Goal: Task Accomplishment & Management: Use online tool/utility

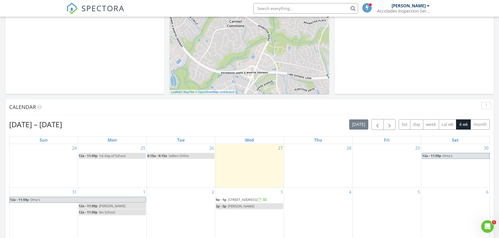
scroll to position [3, 3]
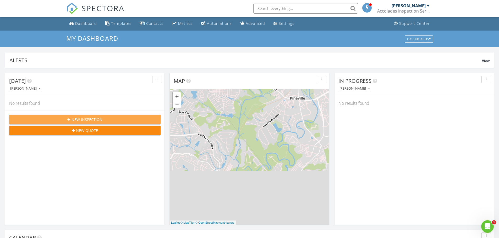
click at [85, 118] on span "New Inspection" at bounding box center [86, 119] width 31 height 5
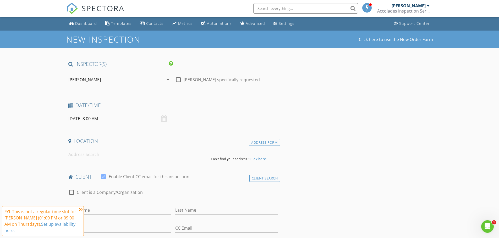
click at [163, 119] on div "08/28/2025 8:00 AM" at bounding box center [119, 119] width 103 height 13
click at [93, 118] on input "08/28/2025 8:00 AM" at bounding box center [119, 119] width 103 height 13
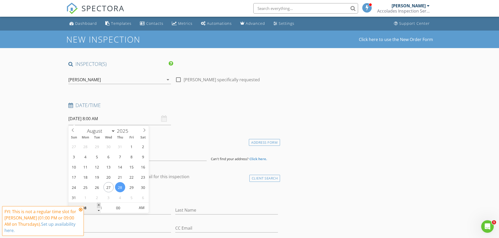
type input "09"
type input "08/28/2025 9:00 AM"
click at [100, 206] on span at bounding box center [99, 205] width 4 height 5
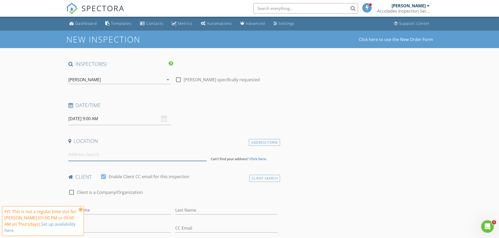
click at [87, 160] on input at bounding box center [137, 154] width 138 height 13
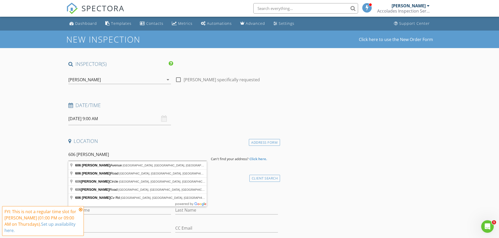
type input "606 Mauney Avenue, Kings Mountain, NC, USA"
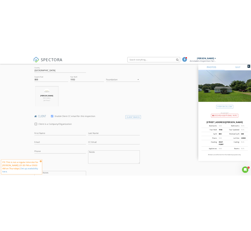
scroll to position [183, 0]
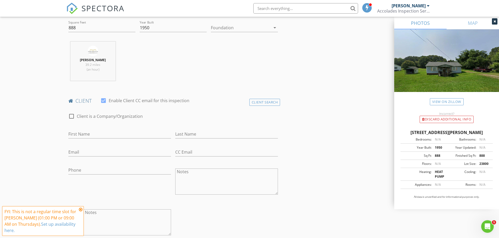
click at [81, 211] on icon at bounding box center [81, 210] width 4 height 4
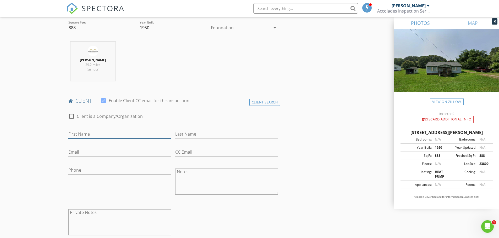
drag, startPoint x: 85, startPoint y: 134, endPoint x: 87, endPoint y: 131, distance: 3.6
click at [85, 134] on input "First Name" at bounding box center [119, 134] width 103 height 9
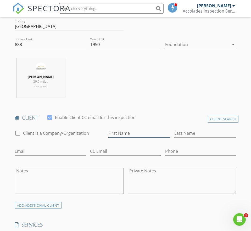
click at [108, 138] on input "First Name" at bounding box center [139, 133] width 62 height 9
type input "Owen"
type input "Prince"
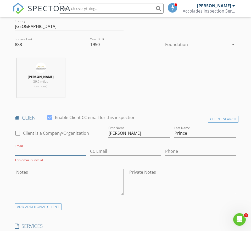
click at [28, 156] on input "Email" at bounding box center [50, 151] width 71 height 9
paste input "owen.kmhs@gmail.com"
type input "owen.kmhs@gmail.com"
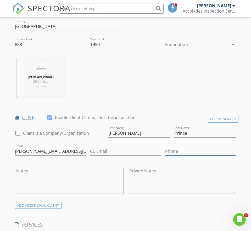
click at [165, 156] on input "Phone" at bounding box center [200, 151] width 71 height 9
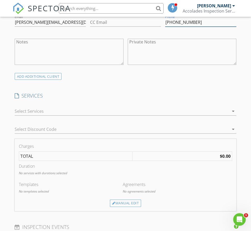
scroll to position [314, 0]
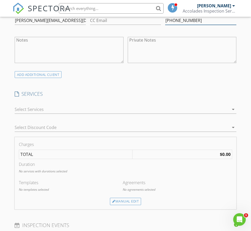
type input "704-675-6344"
click at [32, 114] on div at bounding box center [122, 109] width 214 height 8
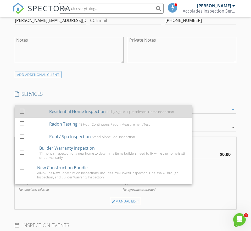
click at [49, 117] on div "Residential Home Inspection Full North Carolina Residential Home Inspection" at bounding box center [118, 111] width 139 height 10
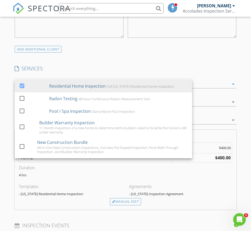
scroll to position [340, 0]
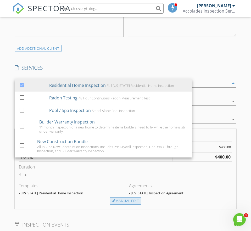
click at [141, 202] on div "Manual Edit" at bounding box center [125, 200] width 31 height 7
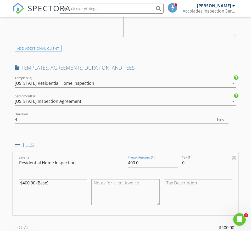
drag, startPoint x: 120, startPoint y: 179, endPoint x: 104, endPoint y: 177, distance: 15.7
click at [104, 177] on div "Line Item Residential Home Inspection Pretax Amount ($) 400.0 Tax ($) 0 $400.00…" at bounding box center [126, 183] width 226 height 63
type input "375"
click at [170, 155] on div "INSPECTOR(S) check_box Chris Buchko PRIMARY Chris Buchko arrow_drop_down check_…" at bounding box center [126, 163] width 226 height 874
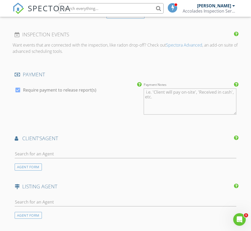
scroll to position [576, 0]
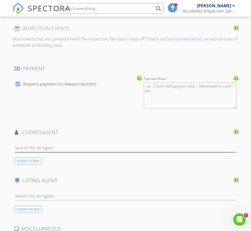
click at [95, 152] on input "text" at bounding box center [126, 148] width 222 height 9
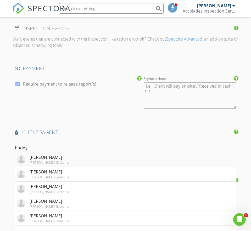
type input "buddy"
click at [46, 160] on div "Buddy Harper" at bounding box center [50, 157] width 40 height 6
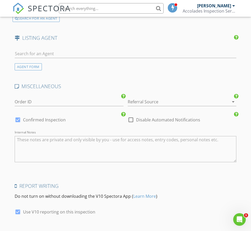
scroll to position [785, 0]
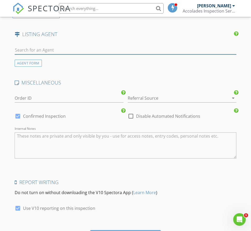
click at [36, 54] on input "text" at bounding box center [126, 50] width 222 height 9
click at [27, 67] on div "AGENT FORM" at bounding box center [28, 63] width 27 height 7
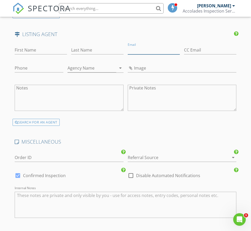
paste input "matthewchuffman@gmail.com"
type input "matthewchuffman@gmail.com"
click at [34, 54] on input "First Name" at bounding box center [41, 50] width 52 height 9
type input "Matt"
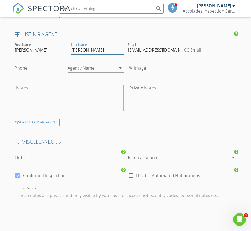
type input "Huffman"
click at [29, 73] on input "Phone" at bounding box center [39, 68] width 49 height 9
click at [55, 73] on input "Phone" at bounding box center [39, 68] width 49 height 9
paste input "170-489-8361"
drag, startPoint x: 62, startPoint y: 158, endPoint x: 2, endPoint y: 161, distance: 60.3
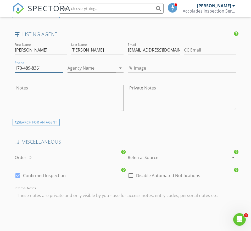
type input "704-898-3617"
click at [116, 73] on input "Agency Name" at bounding box center [92, 68] width 49 height 9
type input "NorthGroup Real Estate LLC"
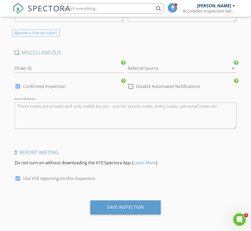
scroll to position [1005, 0]
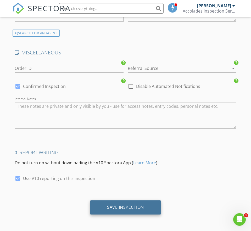
click at [113, 204] on div "Save Inspection" at bounding box center [125, 208] width 70 height 14
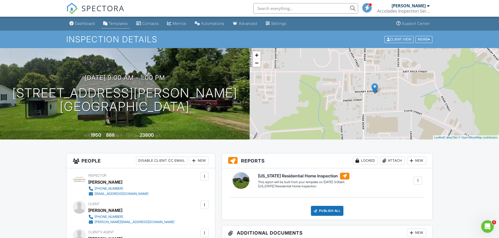
click at [116, 21] on div "Templates" at bounding box center [118, 23] width 19 height 4
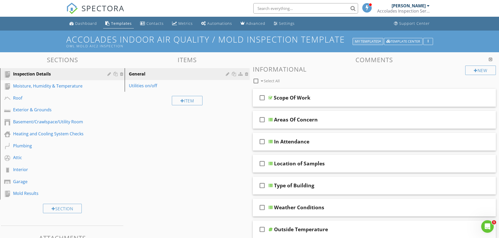
click at [369, 39] on button "My Templates" at bounding box center [367, 41] width 31 height 7
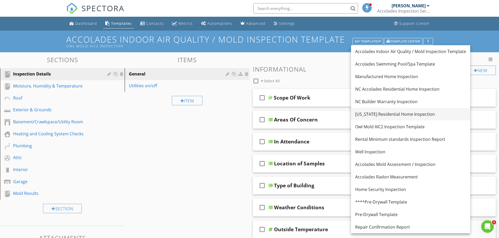
click at [386, 115] on div "[US_STATE] Residential Home Inspection" at bounding box center [410, 114] width 111 height 6
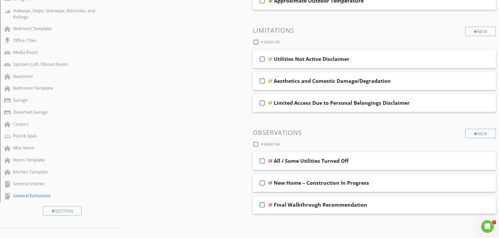
scroll to position [262, 0]
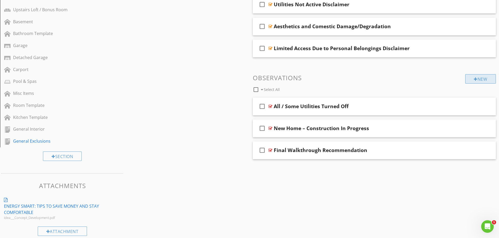
click at [481, 79] on div "New" at bounding box center [480, 78] width 31 height 9
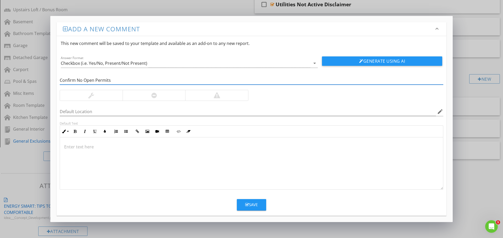
click at [95, 80] on input "Confirm No Open Permits" at bounding box center [251, 80] width 383 height 9
type input "Confirm No Open Building/Trade Permits"
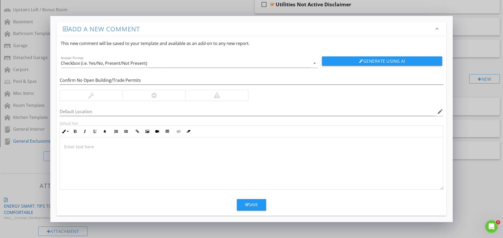
click at [76, 147] on p at bounding box center [251, 147] width 374 height 6
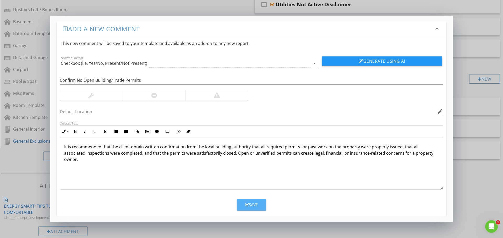
click at [252, 203] on div "Save" at bounding box center [251, 205] width 13 height 6
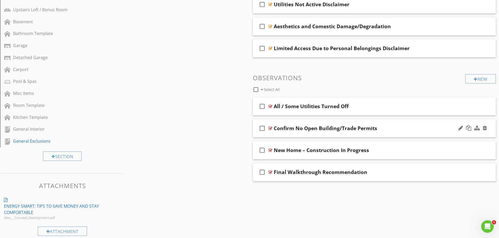
click at [305, 124] on div "check_box_outline_blank Confirm No Open Building/Trade Permits" at bounding box center [374, 129] width 243 height 18
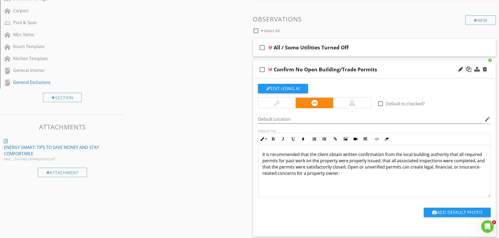
scroll to position [340, 0]
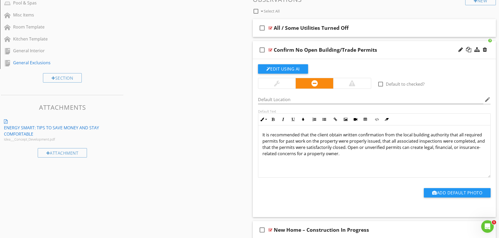
click at [275, 85] on div at bounding box center [277, 83] width 6 height 6
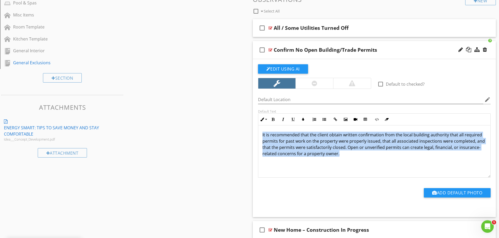
drag, startPoint x: 347, startPoint y: 153, endPoint x: 251, endPoint y: 138, distance: 97.3
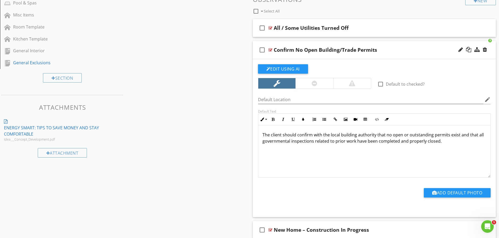
click at [281, 67] on button "Edit Using AI" at bounding box center [283, 68] width 50 height 9
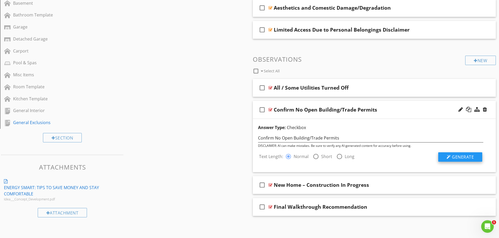
click at [469, 156] on span "Generate" at bounding box center [463, 157] width 22 height 6
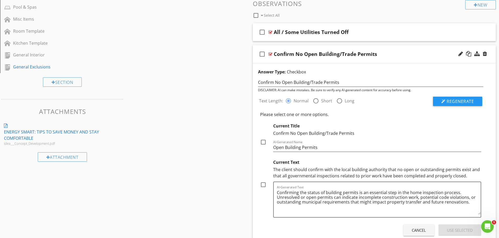
scroll to position [333, 0]
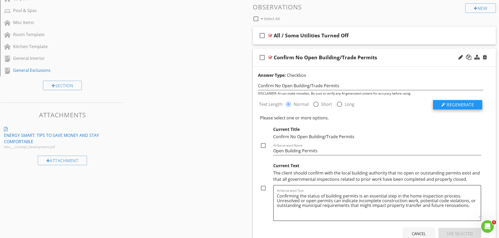
click at [460, 104] on span "Regenerate" at bounding box center [459, 105] width 27 height 6
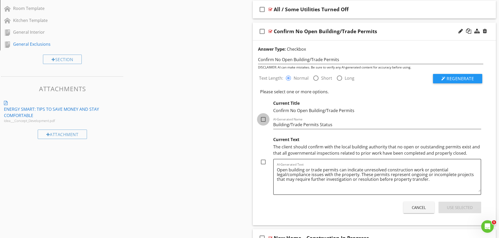
click at [261, 120] on div at bounding box center [263, 119] width 9 height 9
checkbox input "true"
click at [452, 209] on div "Use Selected" at bounding box center [460, 208] width 26 height 6
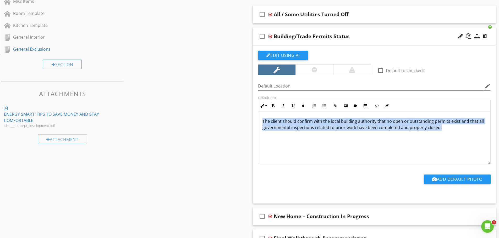
drag, startPoint x: 444, startPoint y: 127, endPoint x: 261, endPoint y: 122, distance: 183.0
click at [261, 122] on div "The client should confirm with the local building authority that no open or out…" at bounding box center [374, 138] width 232 height 52
copy p "The client should confirm with the local building authority that no open or out…"
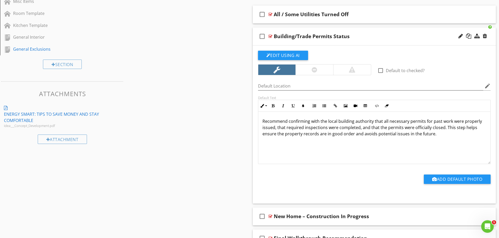
click at [269, 121] on p "Recommend confirming with the local building authority that all necessary permi…" at bounding box center [374, 127] width 224 height 19
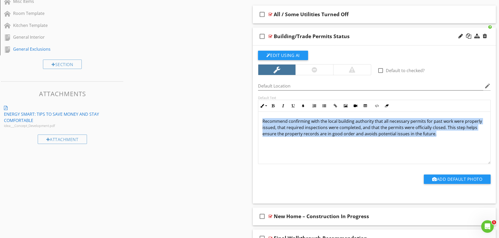
click at [269, 121] on p "Recommend confirming with the local building authority that all necessary permi…" at bounding box center [374, 127] width 224 height 19
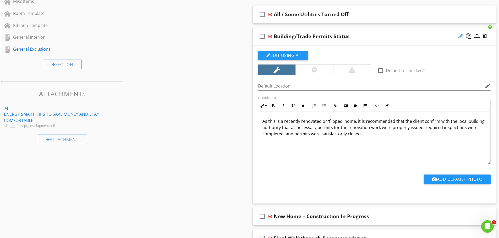
click at [459, 35] on div at bounding box center [460, 36] width 4 height 5
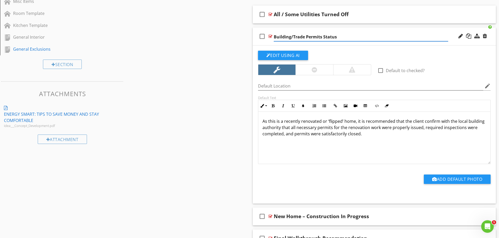
click at [280, 38] on input "Building/Trade Permits Status" at bounding box center [361, 37] width 174 height 9
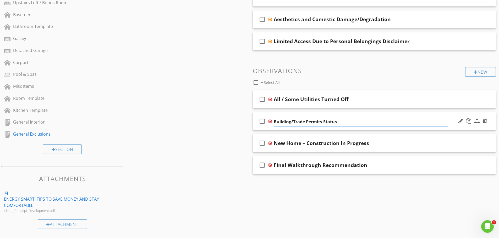
scroll to position [269, 0]
paste input "Permits and Inspections Verification"
type input "Permits and Inspections Verification"
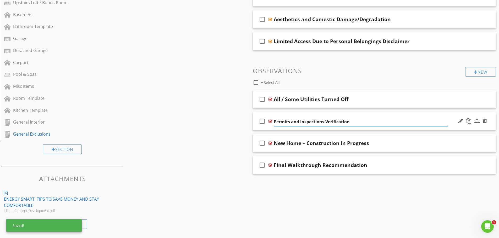
click at [363, 114] on div "check_box_outline_blank Permits and Inspections Verification" at bounding box center [374, 122] width 243 height 18
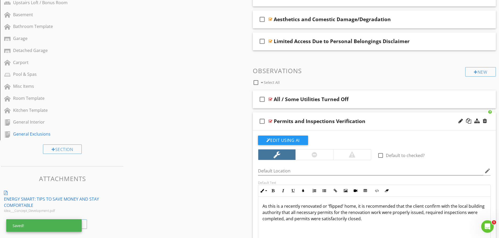
scroll to position [354, 0]
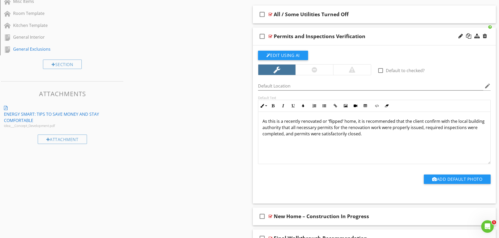
click at [276, 121] on p "As this is a recently renovated or ‘flipped’ home, it is recommended that the c…" at bounding box center [374, 127] width 224 height 19
click at [263, 123] on p "As this home is a recently renovated or ‘flipped’ home, it is recommended that …" at bounding box center [374, 127] width 224 height 19
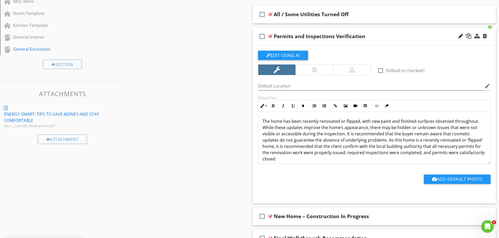
click at [346, 121] on p "The home has been recently renovated or flipped, with new paint and finished su…" at bounding box center [374, 140] width 224 height 44
click at [478, 123] on p "The home has been recently renovated or "flipped," with new paint and finished …" at bounding box center [374, 140] width 224 height 44
click at [442, 141] on p "The home has been recently renovated or "flipped," with new paint and finished …" at bounding box center [374, 140] width 224 height 44
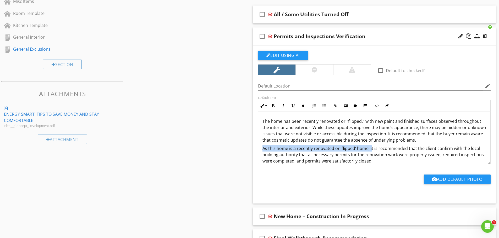
drag, startPoint x: 370, startPoint y: 150, endPoint x: 259, endPoint y: 152, distance: 110.2
click at [259, 152] on div "The home has been recently renovated or "flipped," with new paint and finished …" at bounding box center [374, 141] width 232 height 59
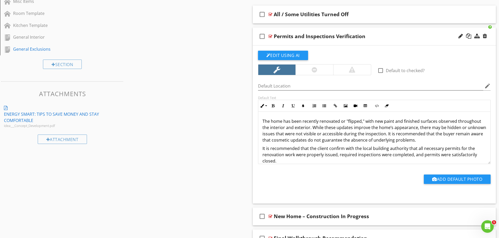
click at [283, 160] on p "It is recommended that the client confirm with the local building authority tha…" at bounding box center [374, 155] width 224 height 19
drag, startPoint x: 281, startPoint y: 161, endPoint x: 254, endPoint y: 122, distance: 47.4
click at [254, 122] on div "Edit Using AI check_box_outline_blank Default to checked? Default Location edit…" at bounding box center [374, 125] width 243 height 158
copy div "The home has been recently renovated or "flipped," with new paint and finished …"
click at [332, 35] on div "Permits and Inspections Verification" at bounding box center [320, 36] width 92 height 6
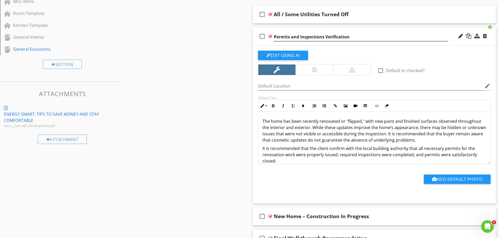
click at [332, 35] on input "Permits and Inspections Verification" at bounding box center [361, 37] width 174 height 9
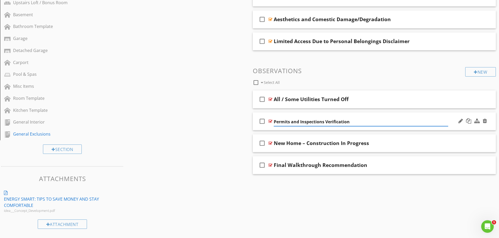
scroll to position [269, 0]
drag, startPoint x: 322, startPoint y: 36, endPoint x: 289, endPoint y: 123, distance: 93.2
paste input "Recently Renovated / Flipped Home"
type input "Recently Renovated / Flipped Home"
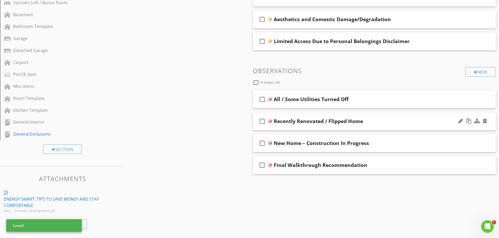
click at [383, 113] on div "check_box_outline_blank Recently Renovated / Flipped Home" at bounding box center [374, 122] width 243 height 18
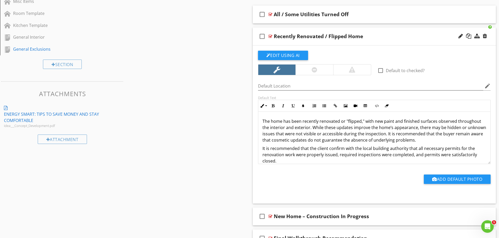
drag, startPoint x: 281, startPoint y: 160, endPoint x: 249, endPoint y: 125, distance: 47.4
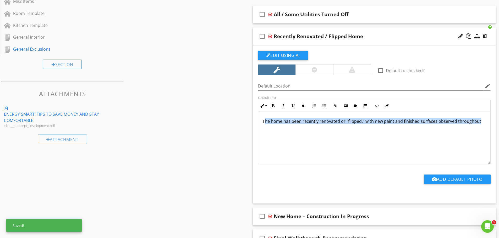
drag, startPoint x: 478, startPoint y: 121, endPoint x: 264, endPoint y: 120, distance: 214.4
click at [264, 120] on p "The home has been recently renovated or "flipped," with new paint and finished …" at bounding box center [374, 121] width 224 height 6
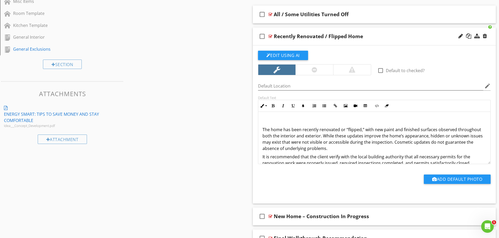
scroll to position [2, 0]
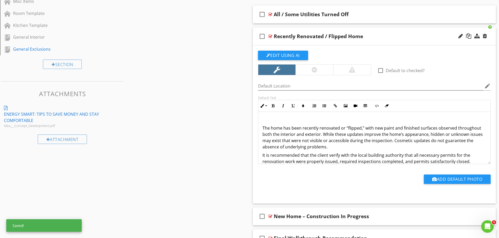
click at [263, 127] on p "The home has been recently renovated or “flipped,” with new paint and finished …" at bounding box center [374, 137] width 224 height 25
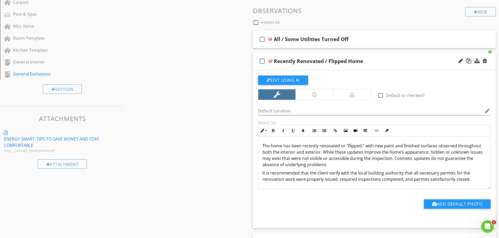
click at [298, 55] on div "check_box_outline_blank Recently Renovated / Flipped Home" at bounding box center [374, 61] width 243 height 18
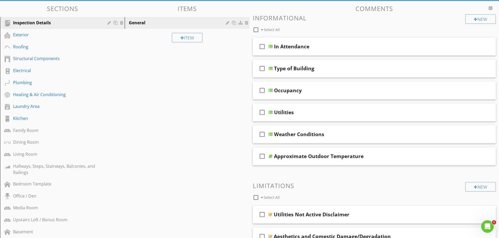
scroll to position [33, 0]
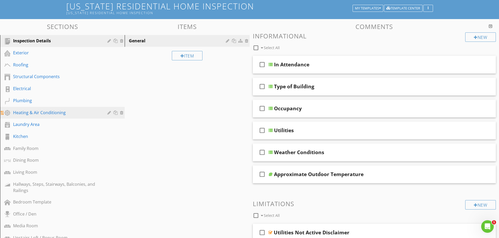
click at [26, 107] on link "Heating & Air Conditioning" at bounding box center [63, 113] width 123 height 12
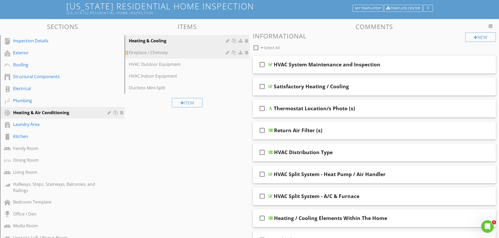
click at [151, 55] on div "Fireplace / Chimney" at bounding box center [178, 52] width 98 height 6
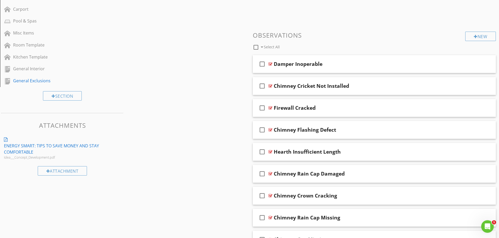
scroll to position [321, 0]
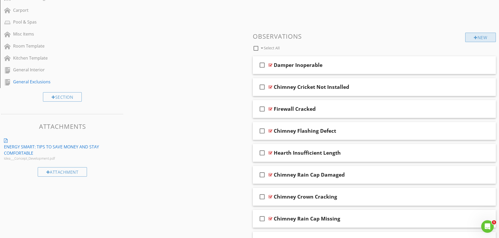
click at [470, 37] on div "New" at bounding box center [480, 37] width 31 height 9
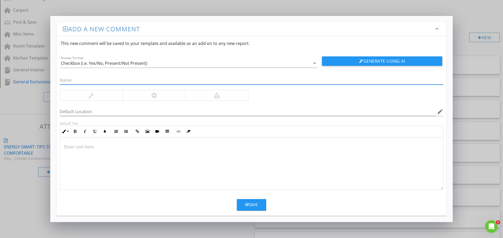
click at [77, 144] on p at bounding box center [251, 147] width 374 height 6
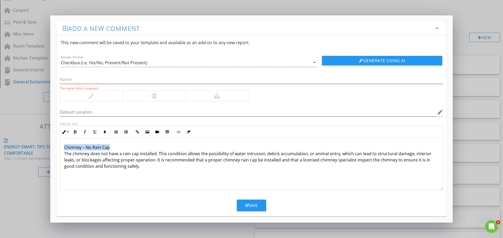
drag, startPoint x: 115, startPoint y: 146, endPoint x: 63, endPoint y: 146, distance: 52.9
click at [63, 146] on div "Chimney – No Rain Cap The chimney does not have a rain cap installed. This cond…" at bounding box center [251, 164] width 383 height 52
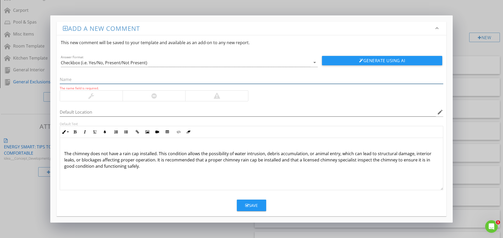
click at [68, 79] on input "text" at bounding box center [251, 79] width 383 height 9
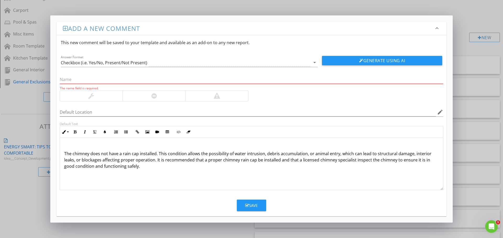
paste input "Chimney – No Rain Cap"
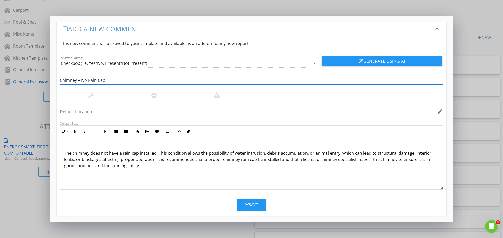
type input "Chimney – No Rain Cap"
click at [151, 96] on div at bounding box center [154, 95] width 63 height 10
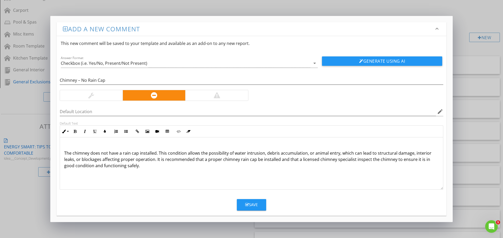
click at [89, 96] on div at bounding box center [91, 95] width 6 height 6
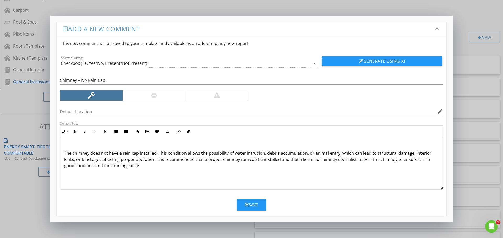
click at [65, 154] on p "The chimney does not have a rain cap installed. This condition allows the possi…" at bounding box center [251, 156] width 374 height 25
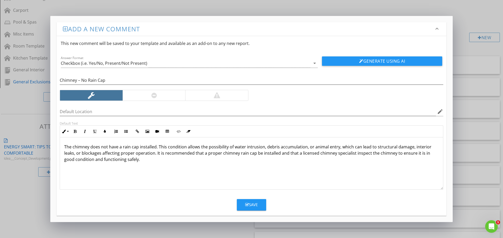
click at [153, 98] on div at bounding box center [153, 95] width 5 height 6
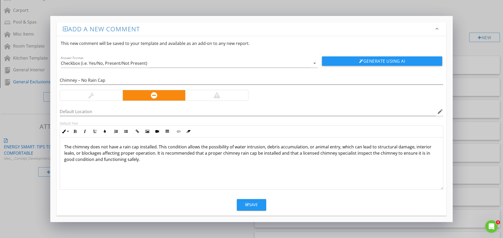
click at [249, 207] on div "Save" at bounding box center [251, 205] width 13 height 6
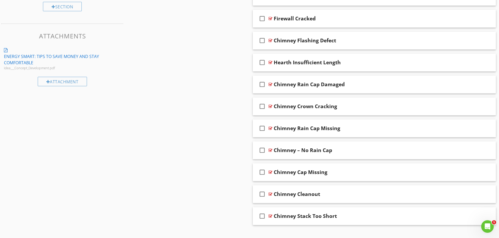
scroll to position [421, 0]
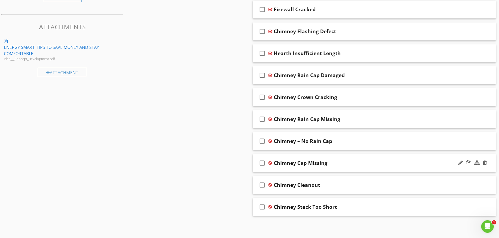
click at [294, 157] on div "check_box_outline_blank Chimney Cap Missing" at bounding box center [374, 163] width 243 height 18
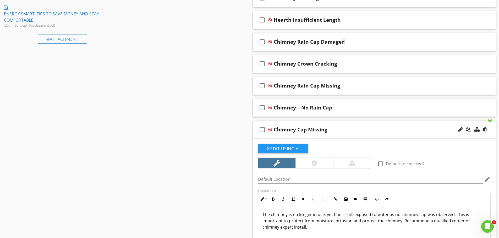
scroll to position [447, 0]
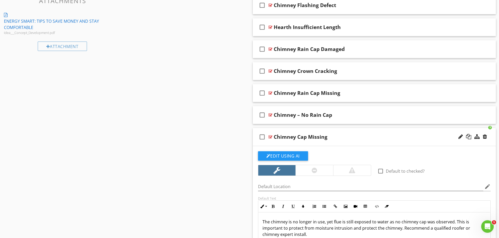
click at [270, 130] on div "check_box_outline_blank Chimney Cap Missing" at bounding box center [374, 137] width 243 height 18
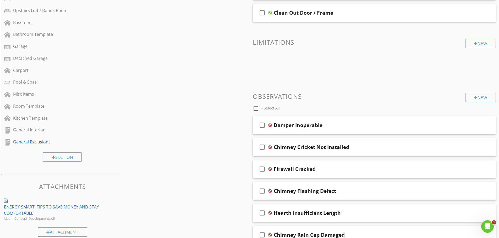
scroll to position [238, 0]
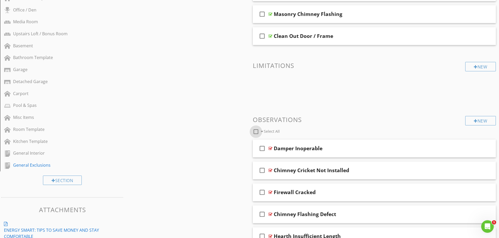
click at [255, 130] on div at bounding box center [255, 131] width 9 height 9
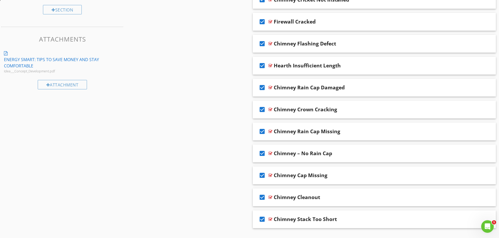
scroll to position [421, 0]
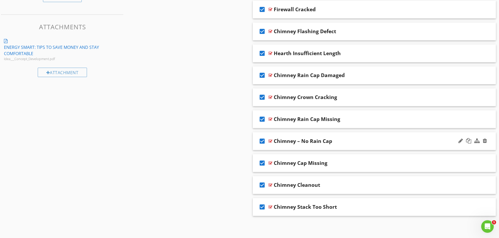
click at [261, 141] on icon "check_box" at bounding box center [262, 141] width 8 height 13
checkbox input "false"
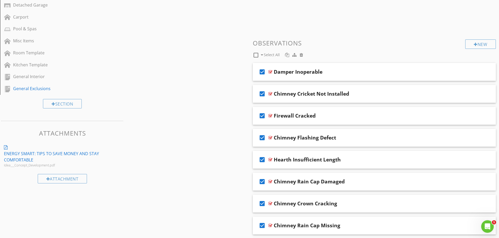
scroll to position [290, 0]
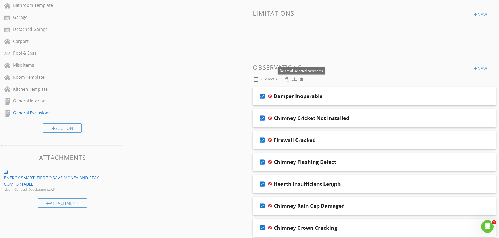
click at [301, 79] on div at bounding box center [300, 79] width 3 height 4
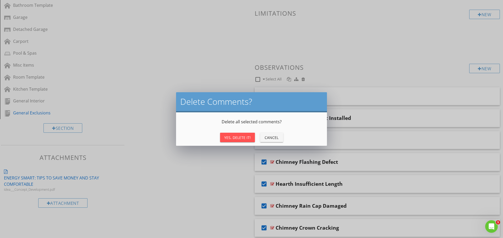
click at [239, 136] on div "Yes, Delete It!" at bounding box center [237, 137] width 26 height 5
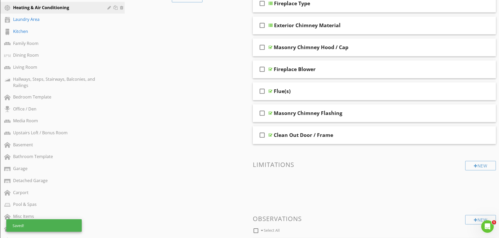
scroll to position [138, 0]
click at [210, 157] on div "Sections Inspection Details Exterior Roofing Structural Components Electrical P…" at bounding box center [249, 138] width 499 height 449
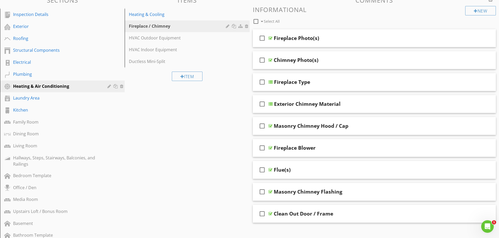
scroll to position [59, 0]
click at [161, 14] on div "Heating & Cooling" at bounding box center [178, 15] width 98 height 6
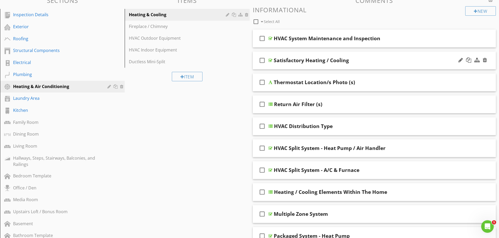
click at [301, 56] on div "check_box_outline_blank Satisfactory Heating / Cooling" at bounding box center [374, 61] width 243 height 18
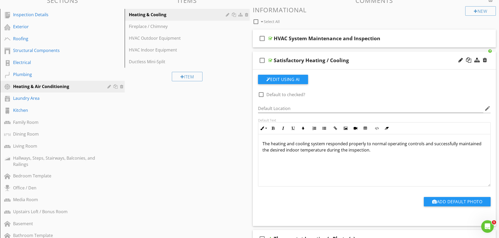
click at [285, 54] on div "check_box_outline_blank Satisfactory Heating / Cooling" at bounding box center [374, 61] width 243 height 18
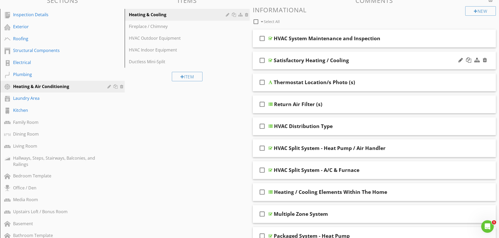
click at [285, 54] on div "check_box_outline_blank Satisfactory Heating / Cooling" at bounding box center [374, 61] width 243 height 18
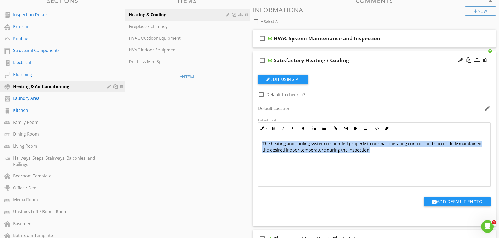
drag, startPoint x: 261, startPoint y: 142, endPoint x: 379, endPoint y: 152, distance: 117.9
click at [379, 152] on div "The heating and cooling system responded properly to normal operating controls …" at bounding box center [374, 161] width 232 height 52
copy p "The heating and cooling system responded properly to normal operating controls …"
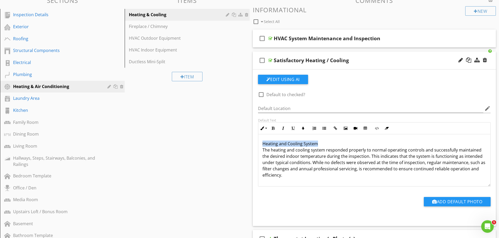
drag, startPoint x: 320, startPoint y: 143, endPoint x: 261, endPoint y: 141, distance: 59.7
click at [261, 141] on div "Heating and Cooling System The heating and cooling system responded properly to…" at bounding box center [374, 161] width 232 height 52
click at [260, 149] on div "The heating and cooling system responded properly to normal operating controls …" at bounding box center [374, 161] width 232 height 52
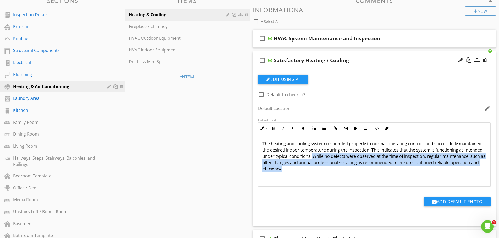
drag, startPoint x: 311, startPoint y: 155, endPoint x: 315, endPoint y: 168, distance: 13.6
click at [315, 168] on p "The heating and cooling system responded properly to normal operating controls …" at bounding box center [374, 156] width 224 height 31
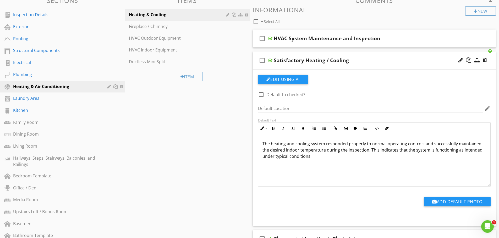
click at [341, 52] on div "check_box_outline_blank Satisfactory Heating / Cooling" at bounding box center [374, 61] width 243 height 18
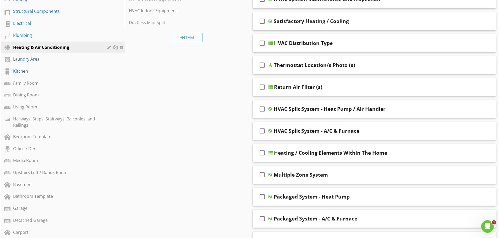
scroll to position [112, 0]
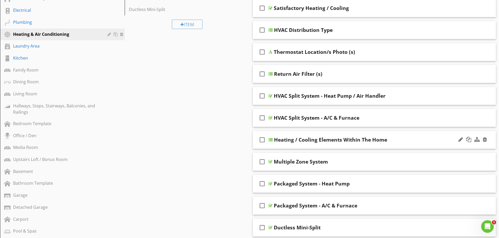
click at [326, 132] on div "check_box_outline_blank Heating / Cooling Elements Within The Home" at bounding box center [374, 140] width 243 height 18
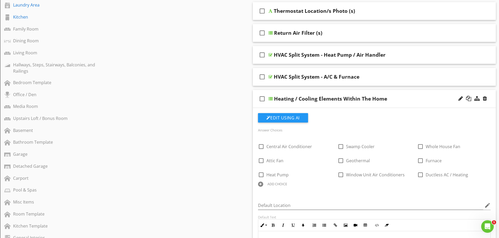
scroll to position [164, 0]
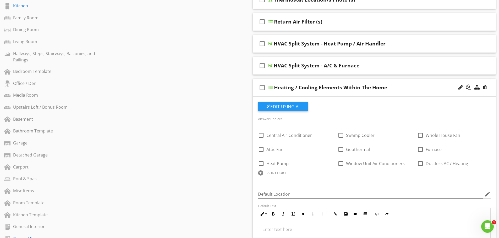
click at [317, 80] on div "check_box_outline_blank Heating / Cooling Elements Within The Home" at bounding box center [374, 88] width 243 height 18
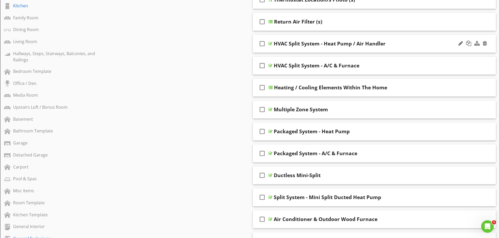
click at [306, 35] on div "check_box_outline_blank HVAC Split System - Heat Pump / Air Handler" at bounding box center [374, 44] width 243 height 18
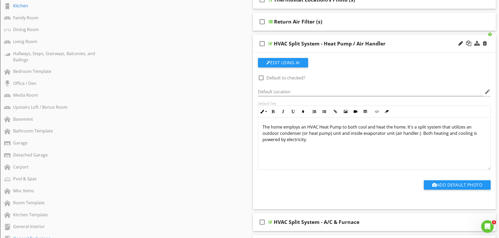
click at [294, 36] on div "check_box_outline_blank HVAC Split System - Heat Pump / Air Handler" at bounding box center [374, 44] width 243 height 18
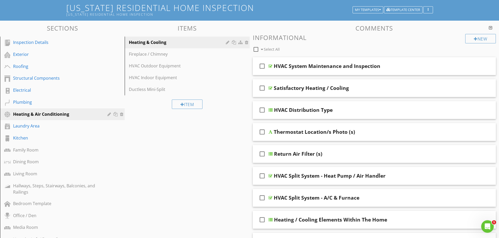
scroll to position [7, 0]
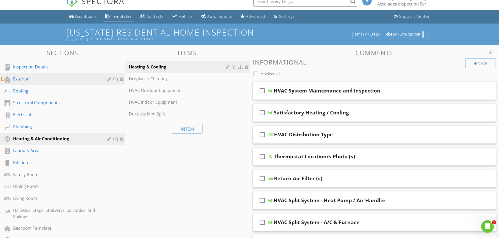
click at [40, 81] on div "Exterior" at bounding box center [56, 79] width 87 height 6
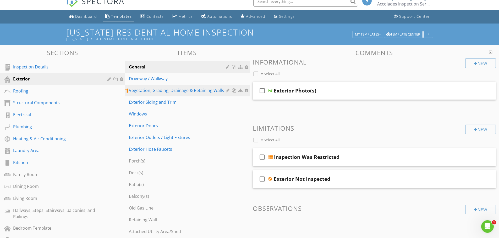
click at [140, 91] on div "Vegetation, Grading, Drainage & Retaining Walls" at bounding box center [178, 90] width 98 height 6
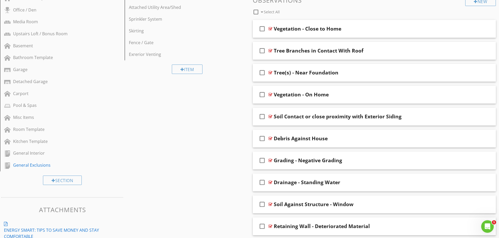
scroll to position [243, 0]
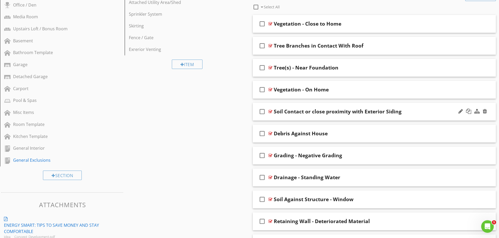
click at [350, 104] on div "check_box_outline_blank Soil Contact or close proximity with Exterior Siding" at bounding box center [374, 112] width 243 height 18
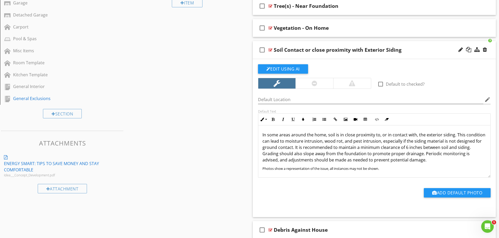
scroll to position [321, 0]
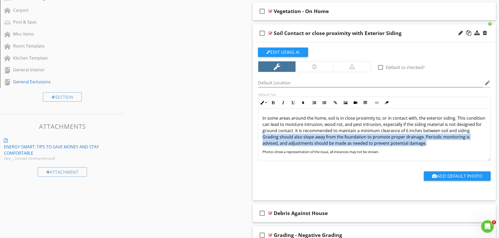
drag, startPoint x: 262, startPoint y: 137, endPoint x: 424, endPoint y: 145, distance: 162.5
click at [424, 145] on div "In some areas around the home, soil is in close proximity to, or in contact wit…" at bounding box center [374, 135] width 232 height 52
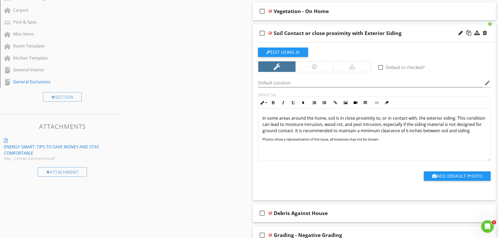
click at [266, 121] on p "In some areas around the home, soil is in close proximity to, or in contact wit…" at bounding box center [374, 124] width 224 height 19
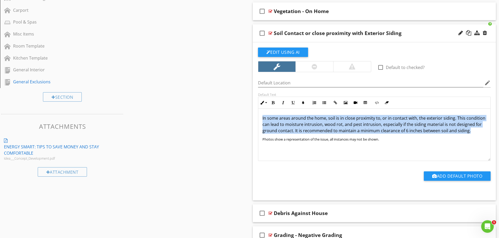
click at [266, 121] on p "In some areas around the home, soil is in close proximity to, or in contact wit…" at bounding box center [374, 124] width 224 height 19
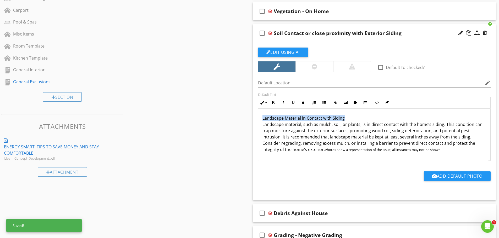
drag, startPoint x: 349, startPoint y: 119, endPoint x: 258, endPoint y: 112, distance: 91.6
click at [257, 111] on div "Default Text Inline Style XLarge Large Normal Small Light Small/Light Bold Ital…" at bounding box center [374, 127] width 239 height 69
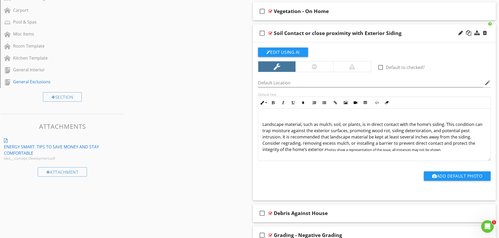
click at [308, 32] on div "Soil Contact or close proximity with Exterior Siding" at bounding box center [338, 33] width 128 height 6
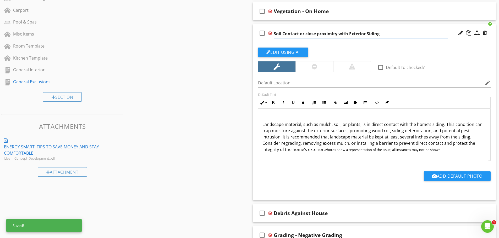
click at [311, 32] on input "Soil Contact or close proximity with Exterior Siding" at bounding box center [361, 34] width 174 height 9
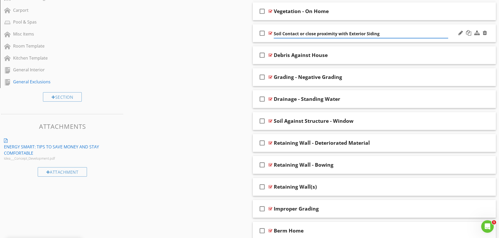
paste input "Landscape Material in Contact with Siding"
type input "Landscape Material in Contact with Siding"
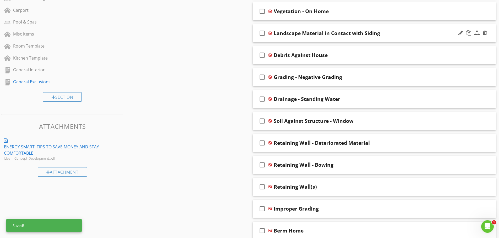
click at [318, 27] on div "check_box_outline_blank Landscape Material in Contact with Siding" at bounding box center [374, 33] width 243 height 18
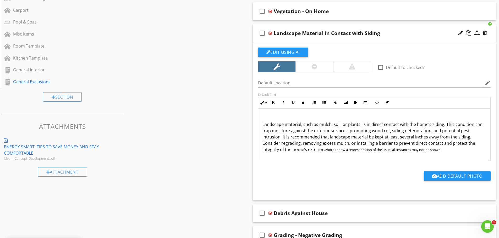
click at [261, 123] on div "Landscape material, such as mulch, soil, or plants, is in direct contact with t…" at bounding box center [374, 135] width 232 height 52
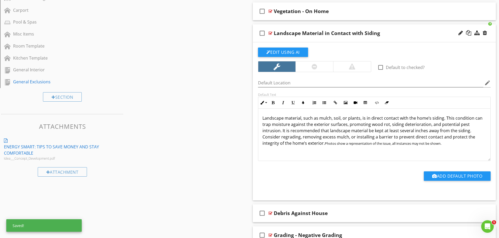
click at [325, 144] on span "Photos show a representation of the issue, all instances may not be shown." at bounding box center [383, 143] width 116 height 5
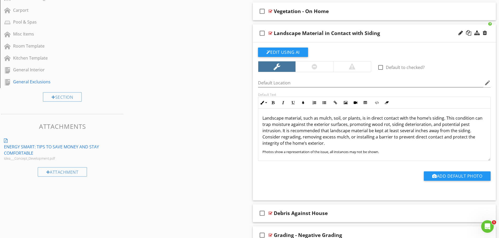
click at [220, 135] on div "Sections Inspection Details Exterior Roofing Structural Components Electrical P…" at bounding box center [249, 95] width 499 height 728
click at [329, 153] on span "Photos show a representation of the issue, all instances may not be shown." at bounding box center [320, 152] width 116 height 5
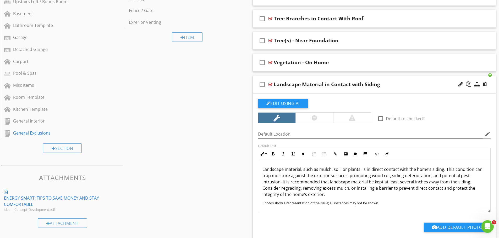
scroll to position [269, 0]
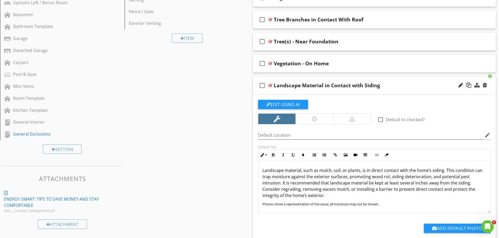
click at [290, 79] on div "check_box_outline_blank Landscape Material in Contact with Siding" at bounding box center [374, 86] width 243 height 18
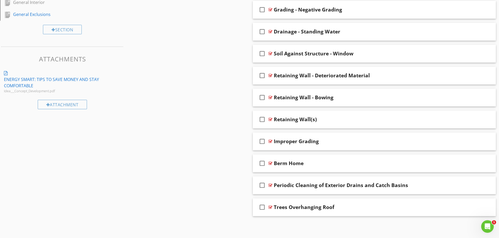
scroll to position [389, 0]
click at [484, 164] on div at bounding box center [484, 162] width 4 height 5
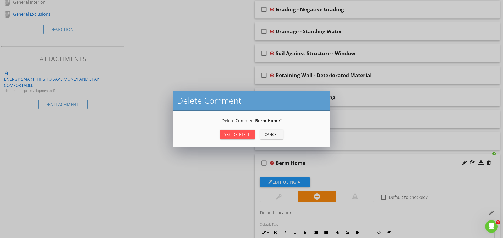
click at [242, 131] on button "Yes, Delete it!" at bounding box center [237, 134] width 35 height 9
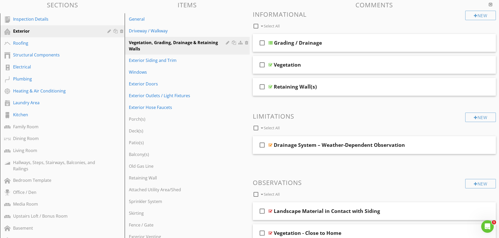
scroll to position [27, 0]
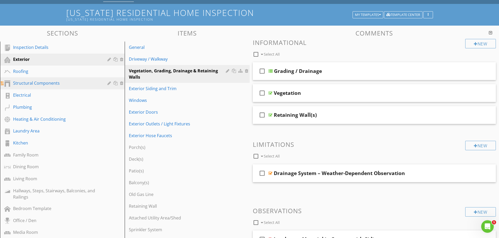
click at [37, 84] on div "Structural Components" at bounding box center [56, 83] width 87 height 6
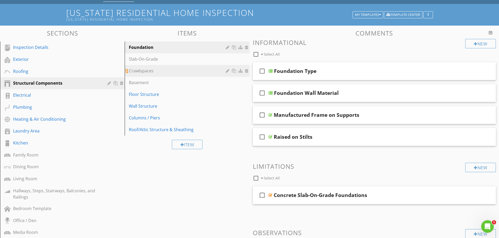
click at [147, 72] on div "Crawlspaces" at bounding box center [178, 71] width 98 height 6
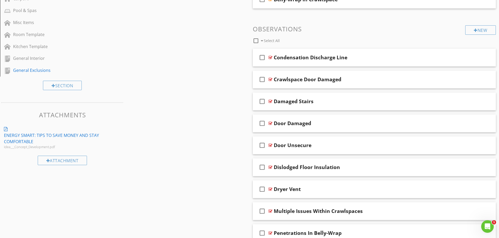
scroll to position [326, 0]
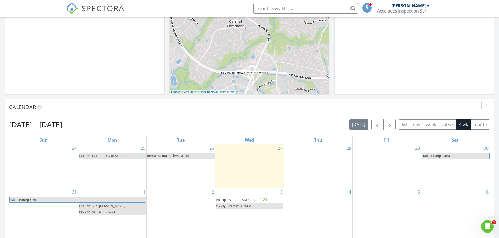
scroll to position [485, 507]
